Goal: Go to known website: Access a specific website the user already knows

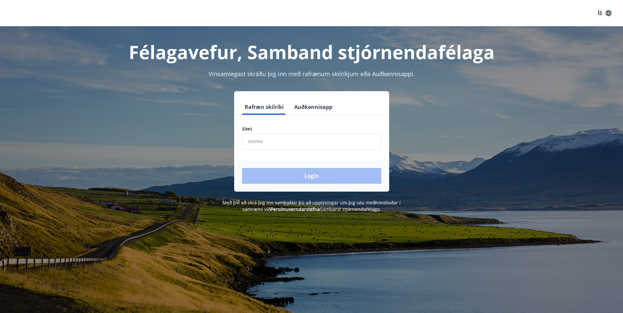
click at [260, 146] on input "phone" at bounding box center [311, 142] width 139 height 16
type input "********"
click at [311, 181] on button "Login" at bounding box center [311, 176] width 139 height 16
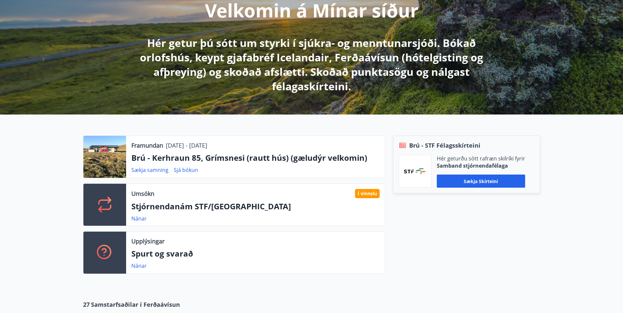
scroll to position [99, 0]
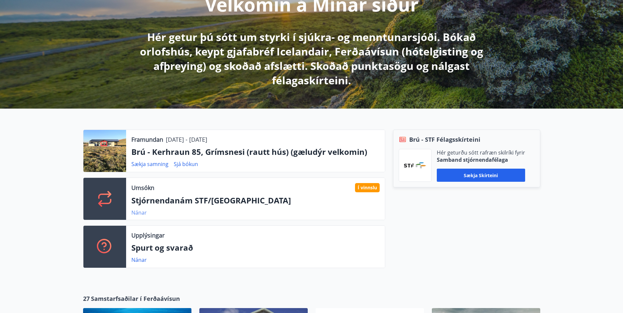
click at [140, 213] on link "Nánar" at bounding box center [138, 212] width 15 height 7
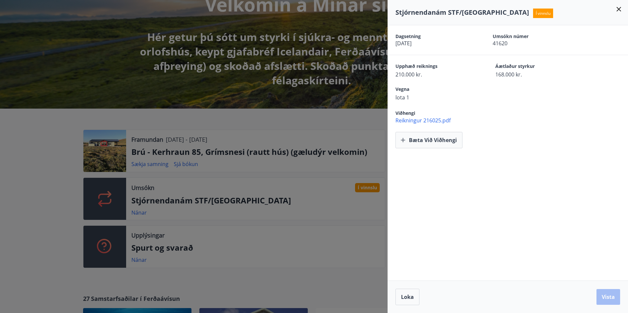
click at [419, 121] on span "Reikningur 216025.pdf" at bounding box center [511, 120] width 233 height 7
click at [326, 101] on div at bounding box center [314, 156] width 628 height 313
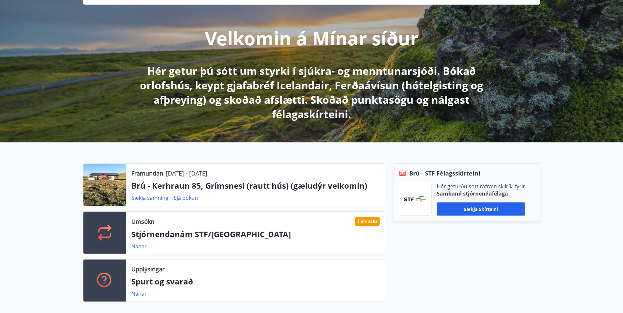
scroll to position [0, 0]
